Goal: Download file/media

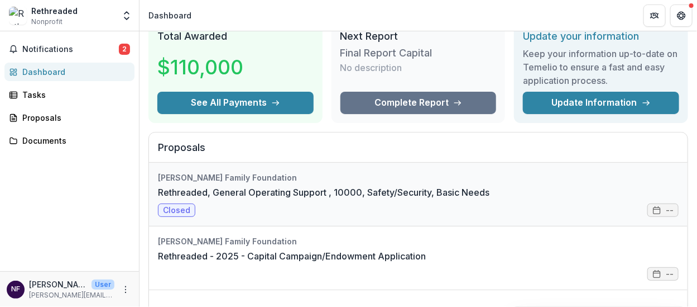
scroll to position [112, 0]
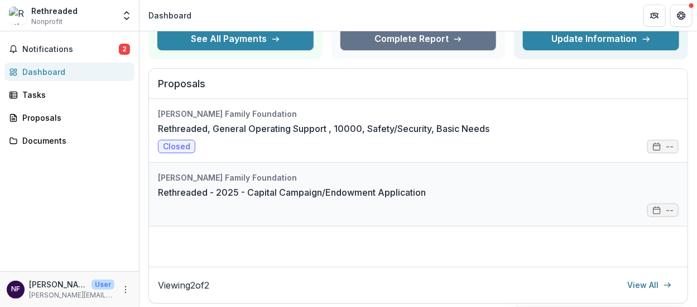
click at [200, 192] on link "Rethreaded - 2025 - Capital Campaign/Endowment Application" at bounding box center [292, 191] width 268 height 13
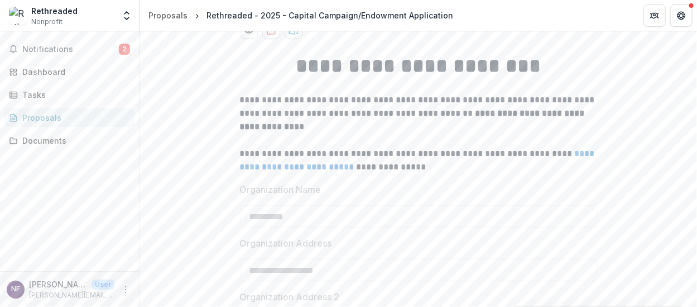
scroll to position [112, 0]
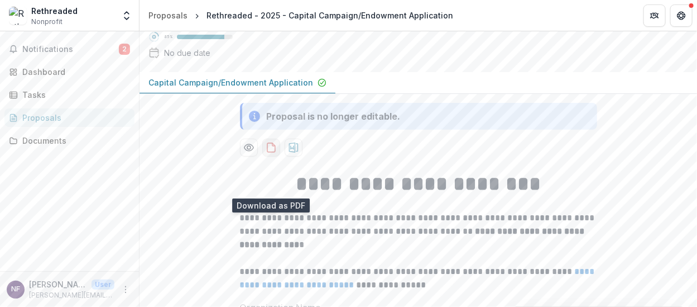
click at [273, 153] on icon "download-proposal" at bounding box center [271, 147] width 11 height 11
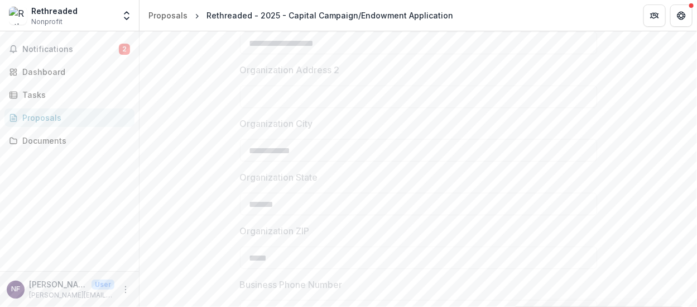
scroll to position [0, 0]
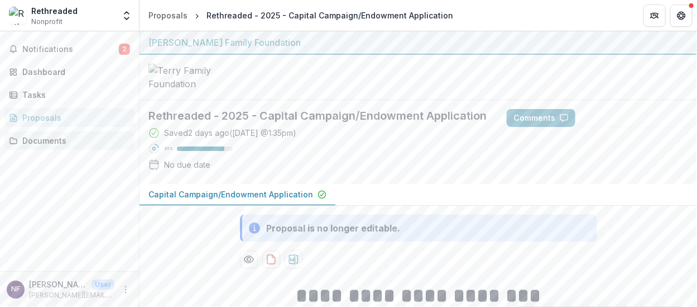
click at [52, 145] on div "Documents" at bounding box center [73, 141] width 103 height 12
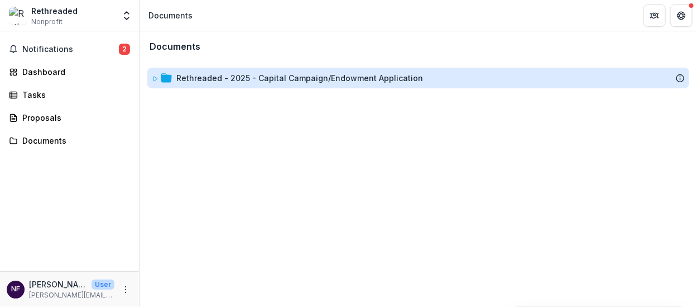
click at [259, 79] on div "Rethreaded - 2025 - Capital Campaign/Endowment Application" at bounding box center [299, 78] width 247 height 12
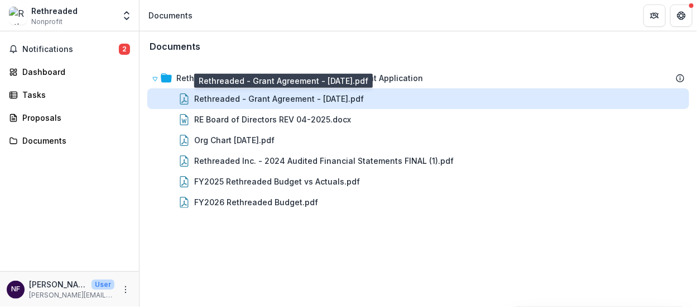
click at [260, 94] on div "Rethreaded - Grant Agreement - [DATE].pdf" at bounding box center [279, 99] width 170 height 12
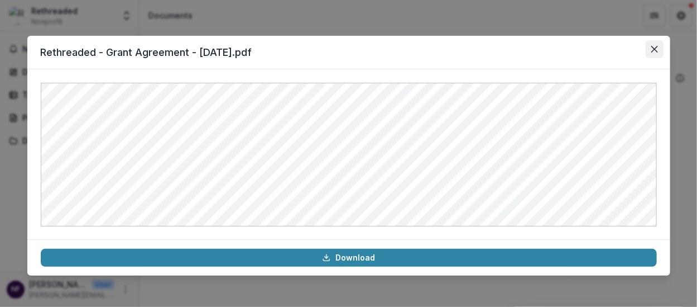
click at [657, 50] on icon "Close" at bounding box center [655, 49] width 7 height 7
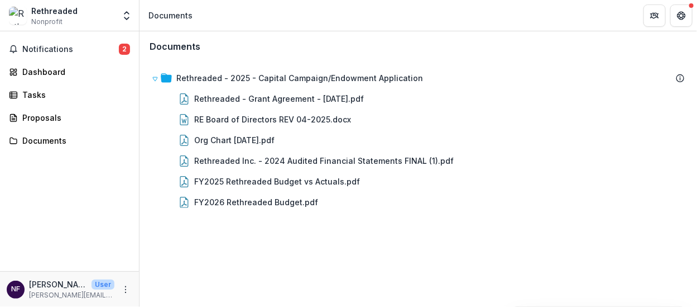
click at [235, 254] on div "Documents Rethreaded - 2025 - Capital Campaign/Endowment Application Rethreaded…" at bounding box center [419, 168] width 558 height 275
click at [54, 297] on p "[PERSON_NAME][EMAIL_ADDRESS][DOMAIN_NAME]" at bounding box center [71, 295] width 85 height 10
click at [123, 294] on button "More" at bounding box center [125, 289] width 13 height 13
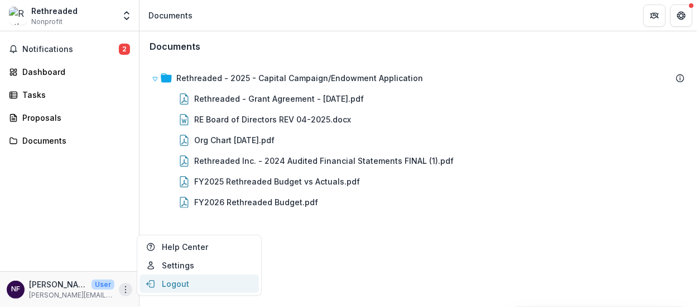
click at [180, 281] on button "Logout" at bounding box center [199, 283] width 119 height 18
